Goal: Find specific page/section: Find specific page/section

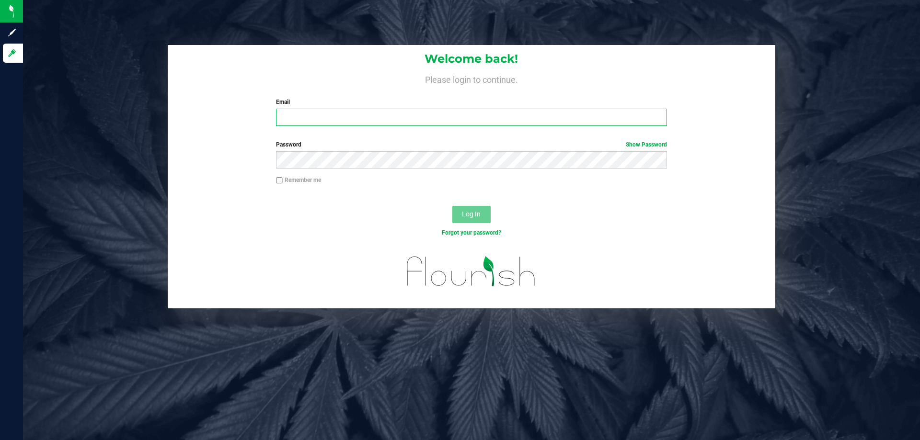
click at [368, 117] on input "Email" at bounding box center [471, 117] width 390 height 17
type input "[EMAIL_ADDRESS][DOMAIN_NAME]"
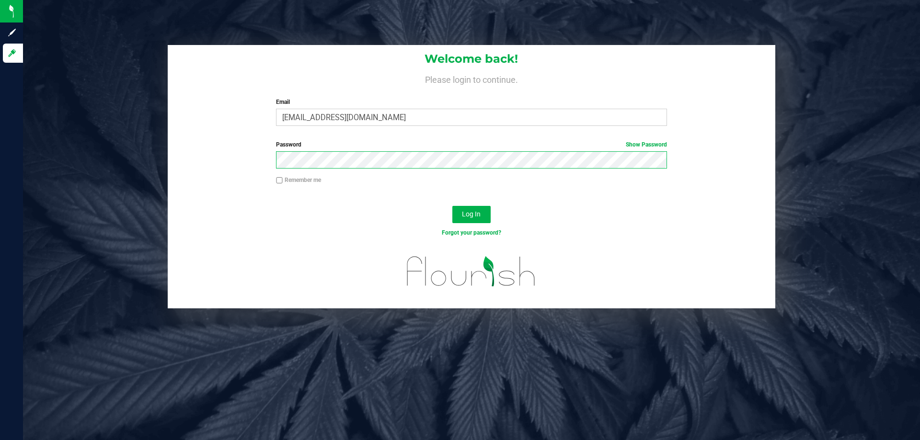
click at [452, 206] on button "Log In" at bounding box center [471, 214] width 38 height 17
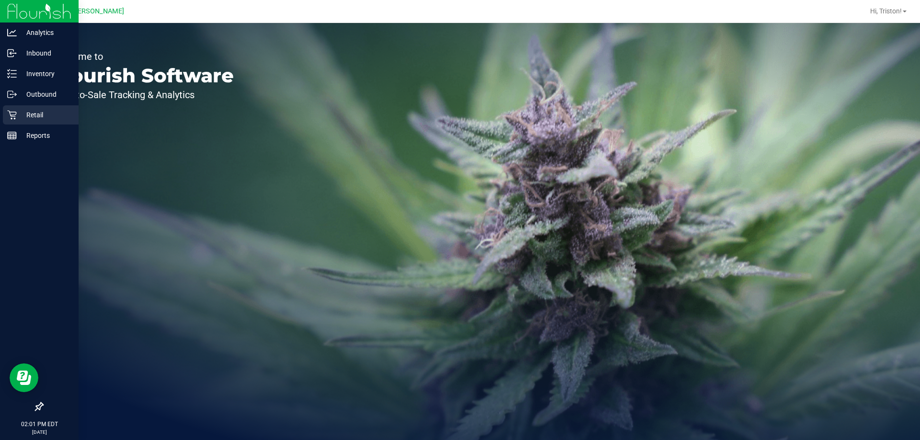
click at [8, 122] on div "Retail" at bounding box center [41, 114] width 76 height 19
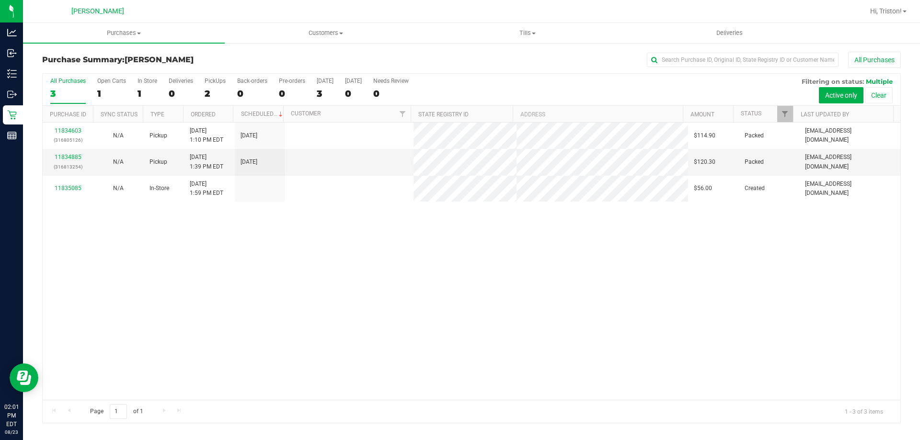
click at [380, 303] on div "11834603 (316805126) N/A Pickup [DATE] 1:10 PM EDT 8/23/2025 $114.90 Packed [EM…" at bounding box center [471, 261] width 857 height 277
click at [475, 284] on div "11834603 (316805126) N/A Pickup [DATE] 1:10 PM EDT 8/23/2025 $114.90 Packed [EM…" at bounding box center [471, 261] width 857 height 277
click at [475, 279] on div "11834603 (316805126) N/A Pickup [DATE] 1:10 PM EDT 8/23/2025 $114.90 Packed [EM…" at bounding box center [471, 261] width 857 height 277
